Goal: Use online tool/utility: Utilize a website feature to perform a specific function

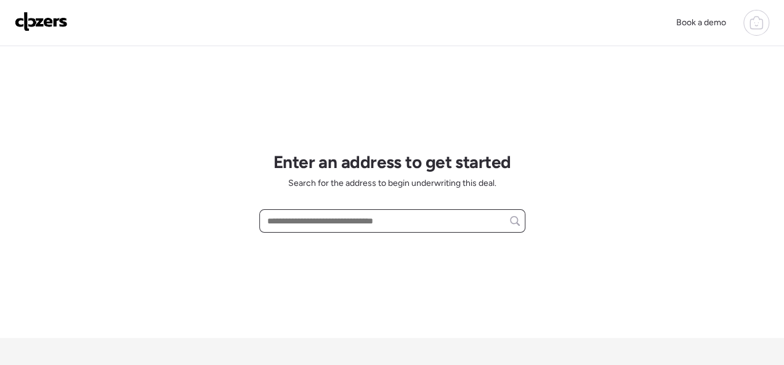
click at [294, 216] on input "text" at bounding box center [392, 221] width 255 height 17
paste input "**********"
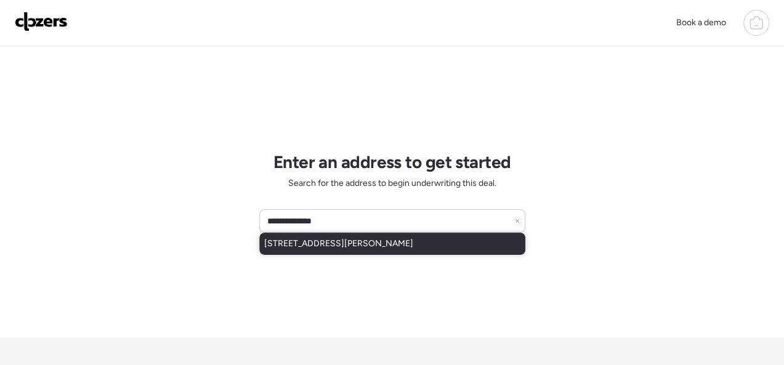
click at [284, 244] on span "[STREET_ADDRESS][PERSON_NAME]" at bounding box center [338, 244] width 149 height 12
type input "**********"
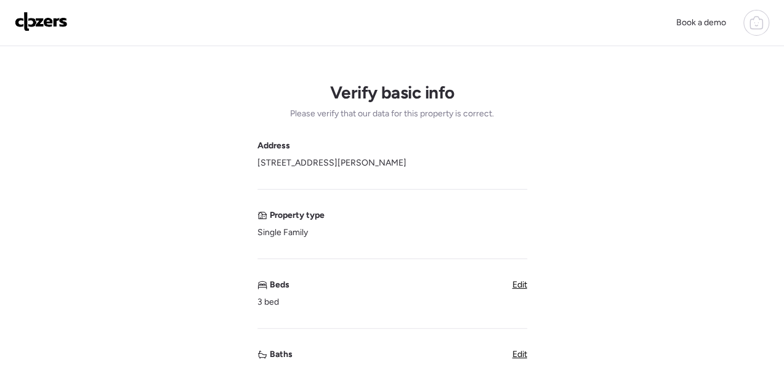
scroll to position [62, 0]
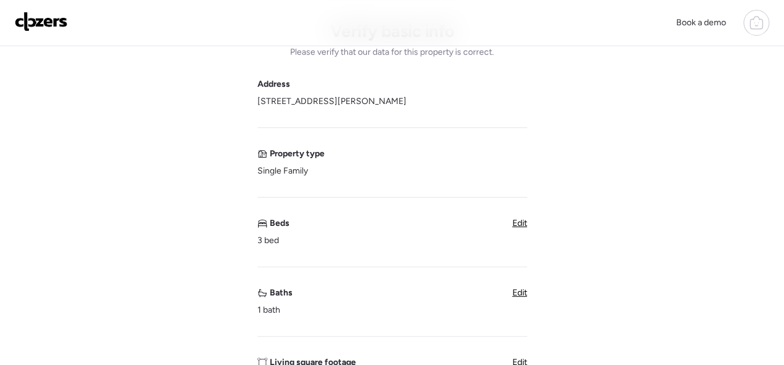
click at [526, 291] on span "Edit" at bounding box center [520, 293] width 15 height 10
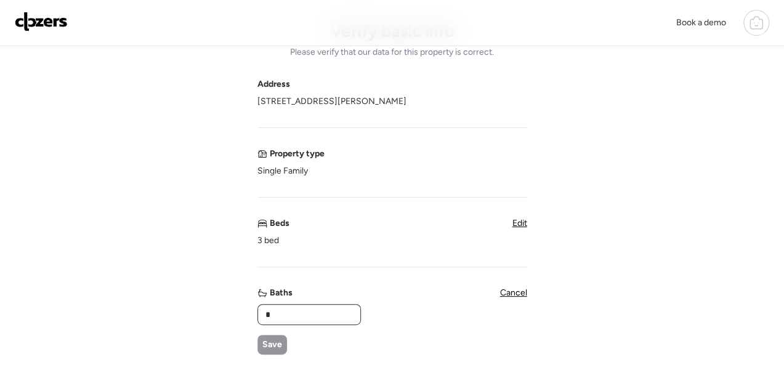
click at [320, 309] on input "*" at bounding box center [309, 314] width 92 height 17
type input "*"
click at [277, 345] on span "Save" at bounding box center [272, 345] width 20 height 12
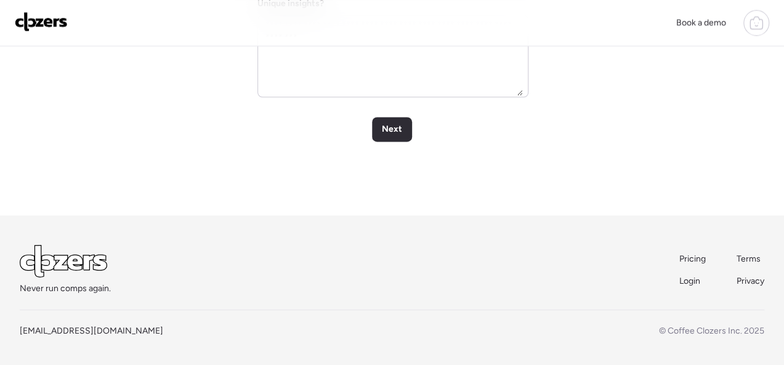
scroll to position [720, 0]
click at [401, 129] on span "Next" at bounding box center [392, 129] width 20 height 12
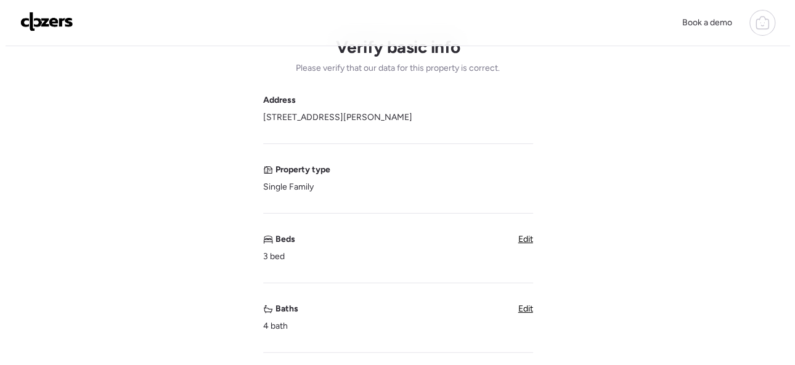
scroll to position [0, 0]
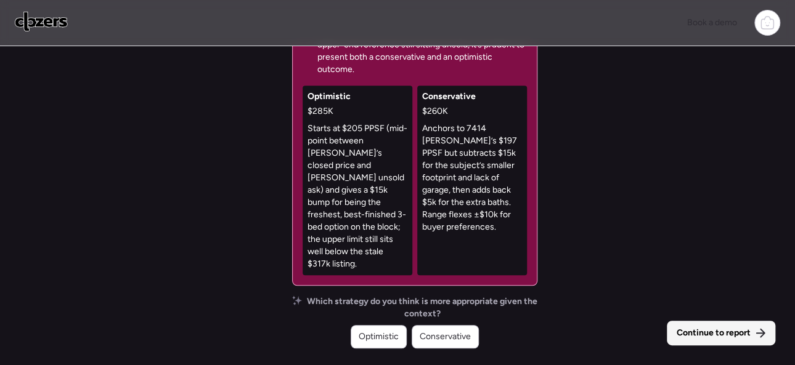
click at [711, 330] on span "Continue to report" at bounding box center [713, 333] width 74 height 12
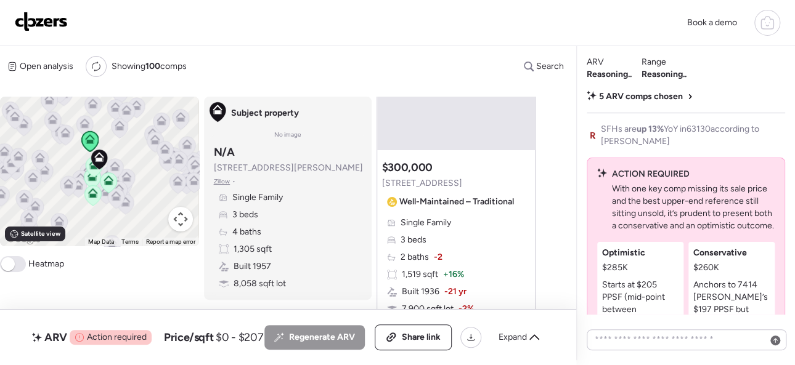
scroll to position [924, 0]
